Goal: Transaction & Acquisition: Register for event/course

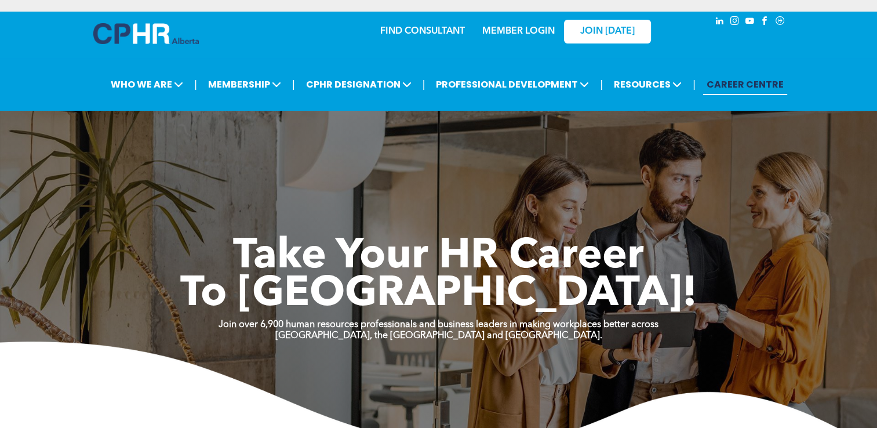
click at [530, 35] on link "MEMBER LOGIN" at bounding box center [518, 31] width 72 height 9
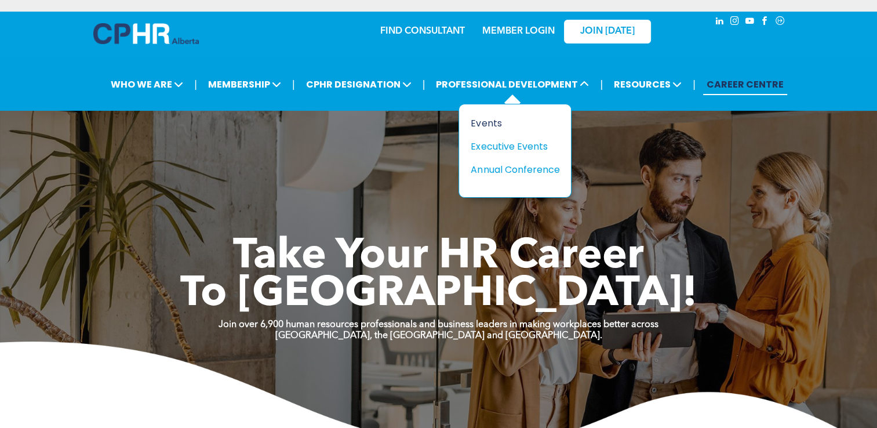
click at [495, 123] on div "Events" at bounding box center [510, 123] width 80 height 14
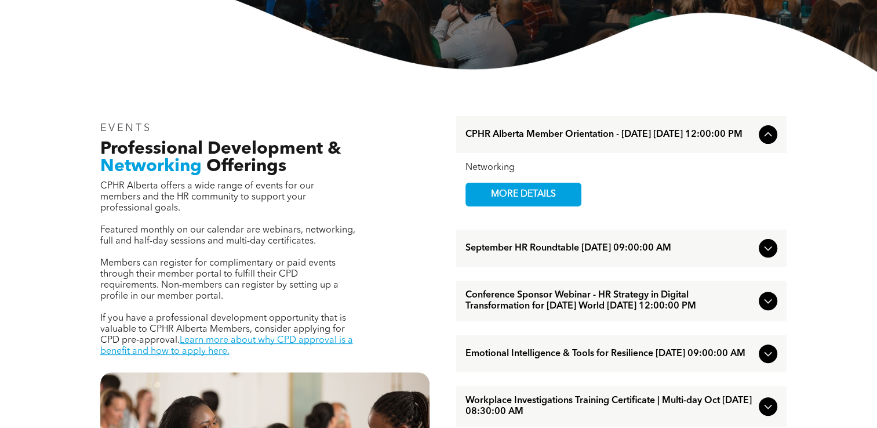
scroll to position [306, 0]
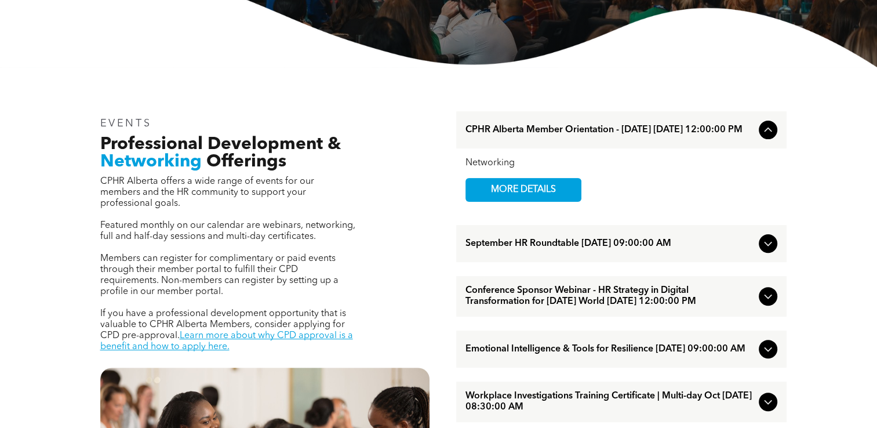
click at [765, 244] on icon at bounding box center [768, 243] width 14 height 14
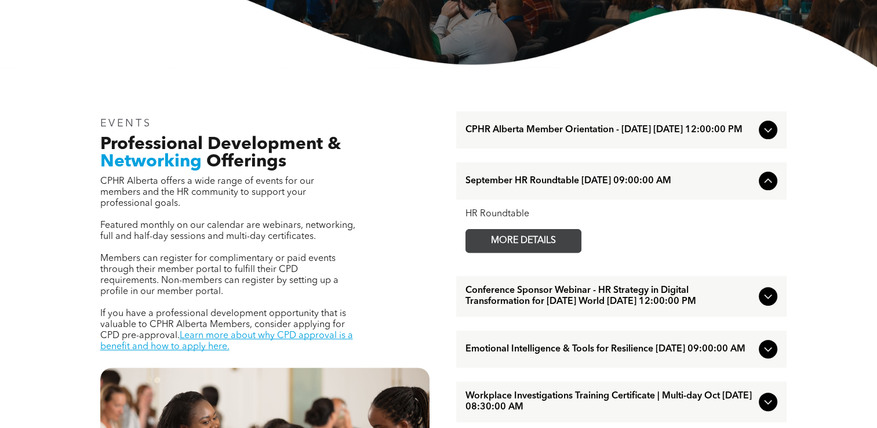
click at [491, 248] on span "MORE DETAILS" at bounding box center [523, 240] width 92 height 23
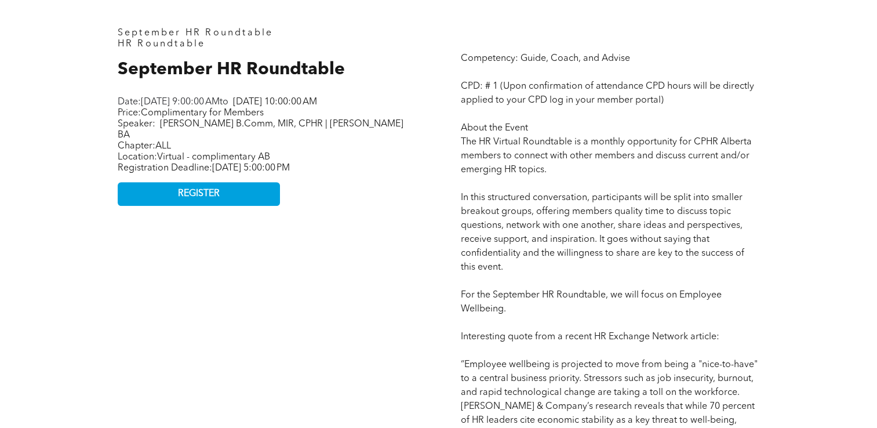
scroll to position [538, 0]
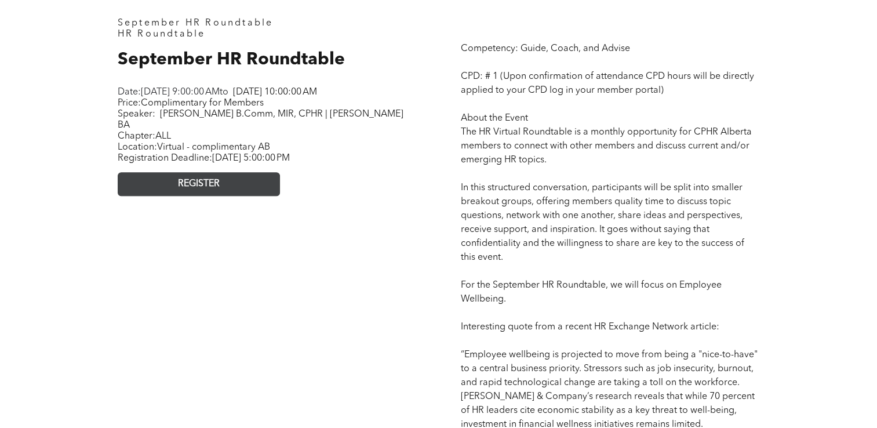
click at [206, 187] on span "REGISTER" at bounding box center [199, 183] width 42 height 11
